Goal: Information Seeking & Learning: Learn about a topic

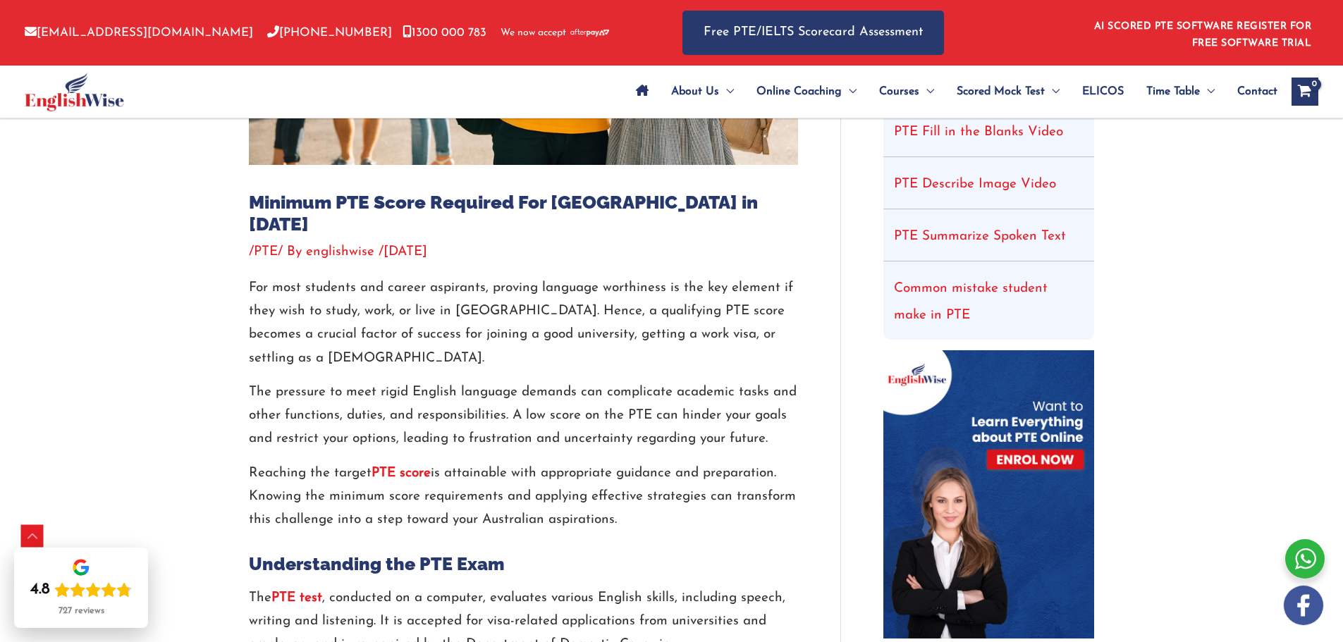
scroll to position [423, 0]
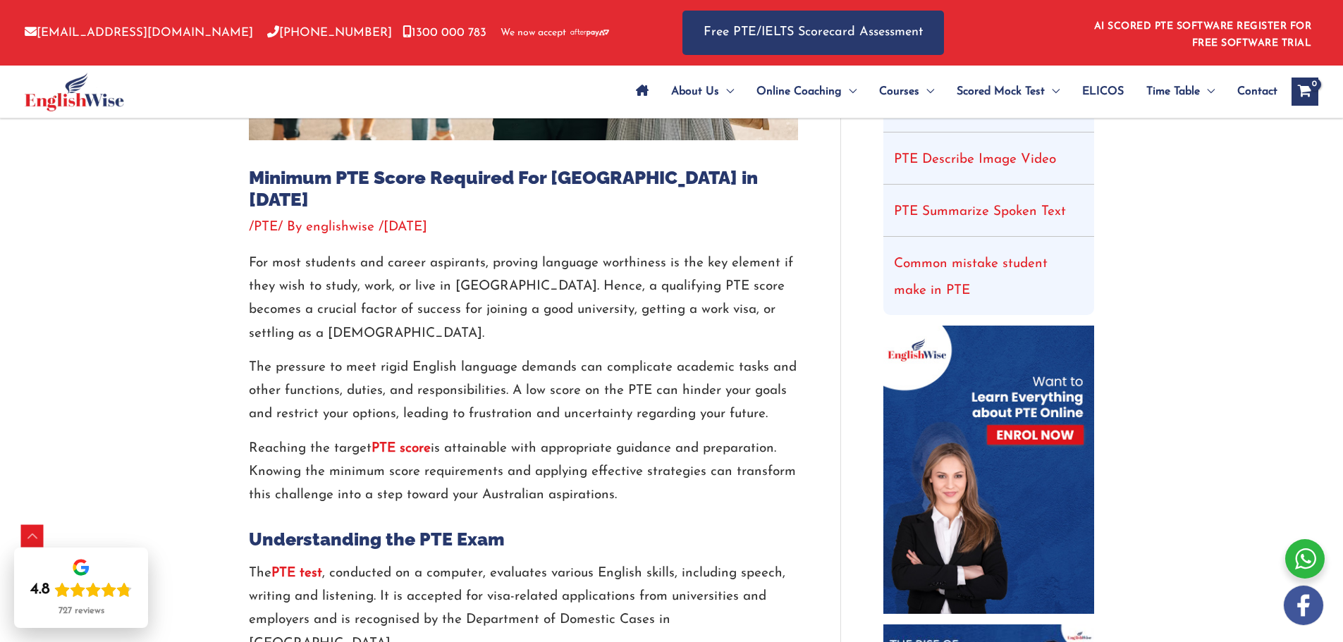
click at [402, 442] on strong "PTE score" at bounding box center [401, 448] width 59 height 13
